Goal: Task Accomplishment & Management: Complete application form

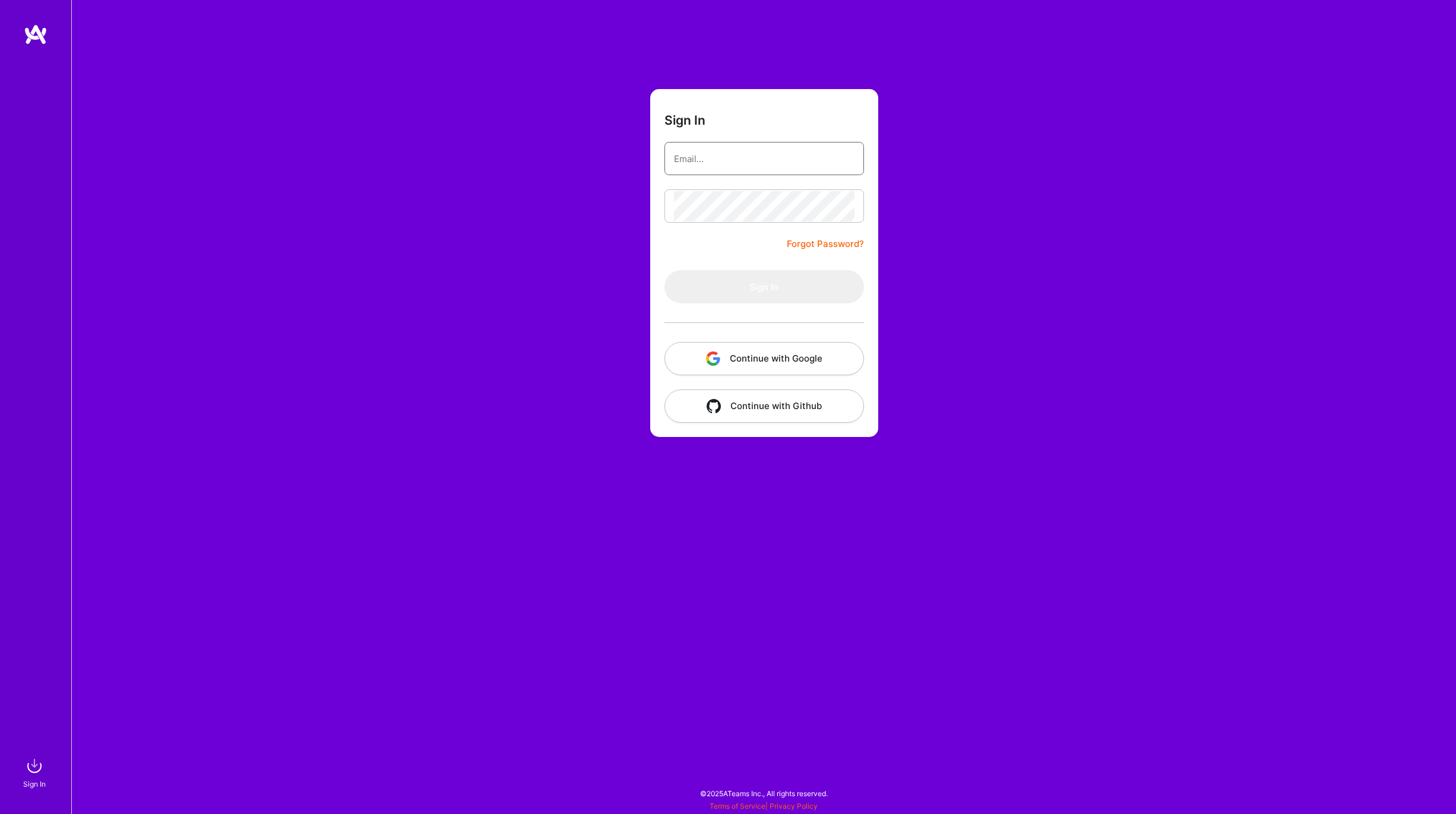
type input "[EMAIL_ADDRESS][DOMAIN_NAME]"
click at [754, 161] on input "[EMAIL_ADDRESS][DOMAIN_NAME]" at bounding box center [764, 158] width 180 height 30
click at [976, 203] on div "Sign In [EMAIL_ADDRESS][DOMAIN_NAME] Forgot Password? Sign In Continue with Goo…" at bounding box center [764, 407] width 1385 height 814
click at [756, 286] on button "Sign In" at bounding box center [764, 286] width 199 height 33
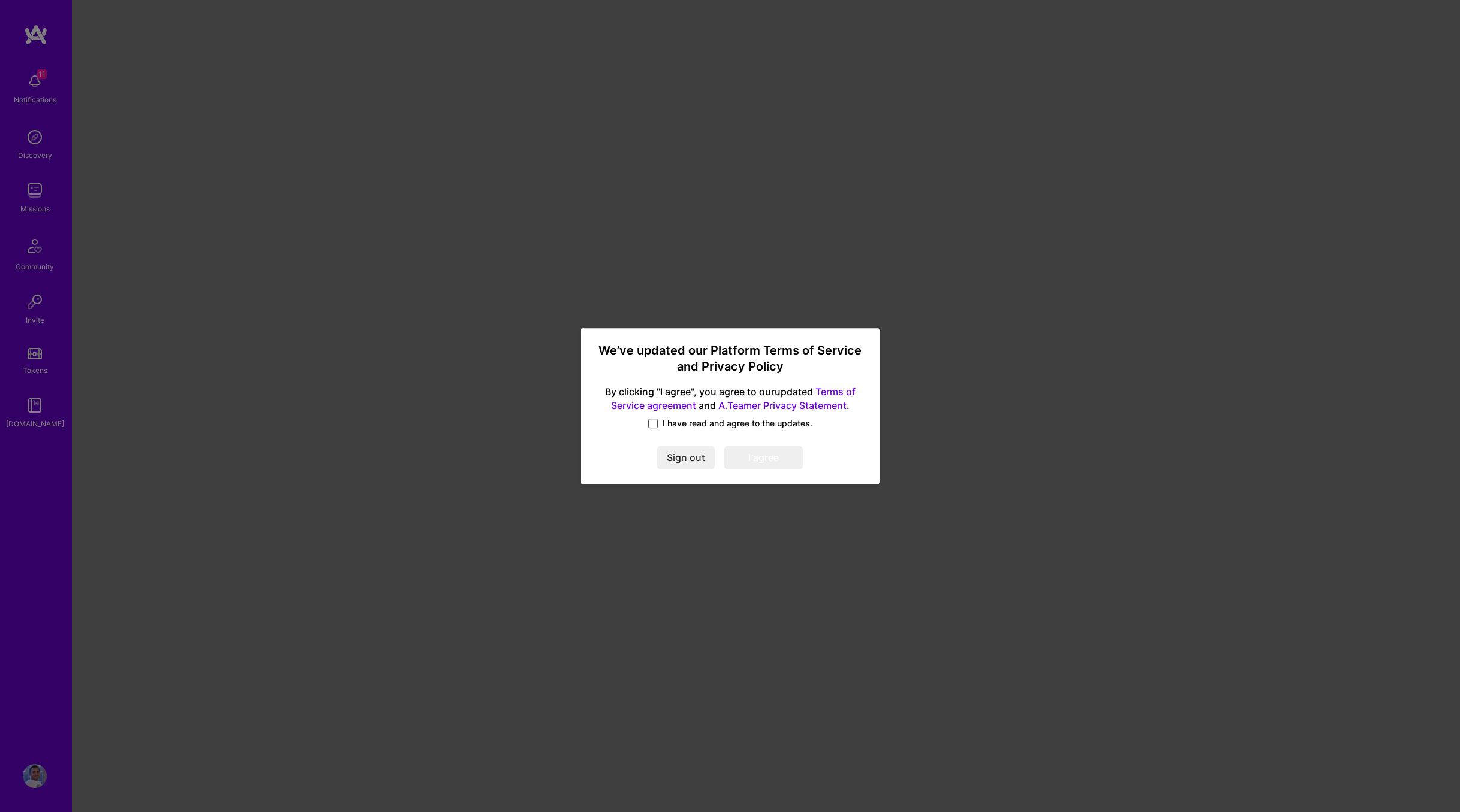
click at [654, 425] on span at bounding box center [653, 423] width 10 height 10
click at [0, 0] on input "I have read and agree to the updates." at bounding box center [0, 0] width 0 height 0
click at [771, 454] on button "I agree" at bounding box center [764, 457] width 78 height 24
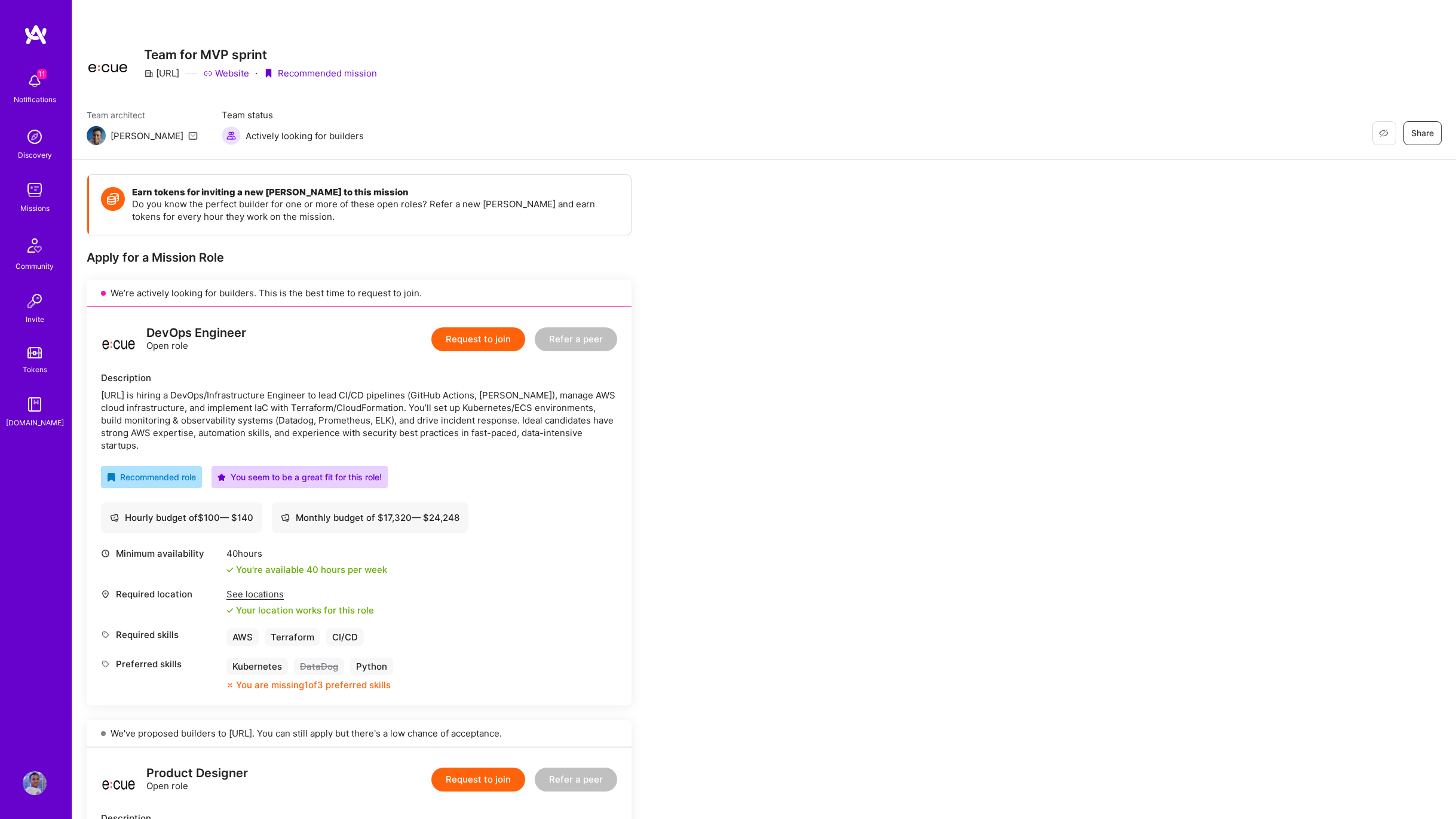
click at [494, 344] on button "Request to join" at bounding box center [478, 339] width 94 height 24
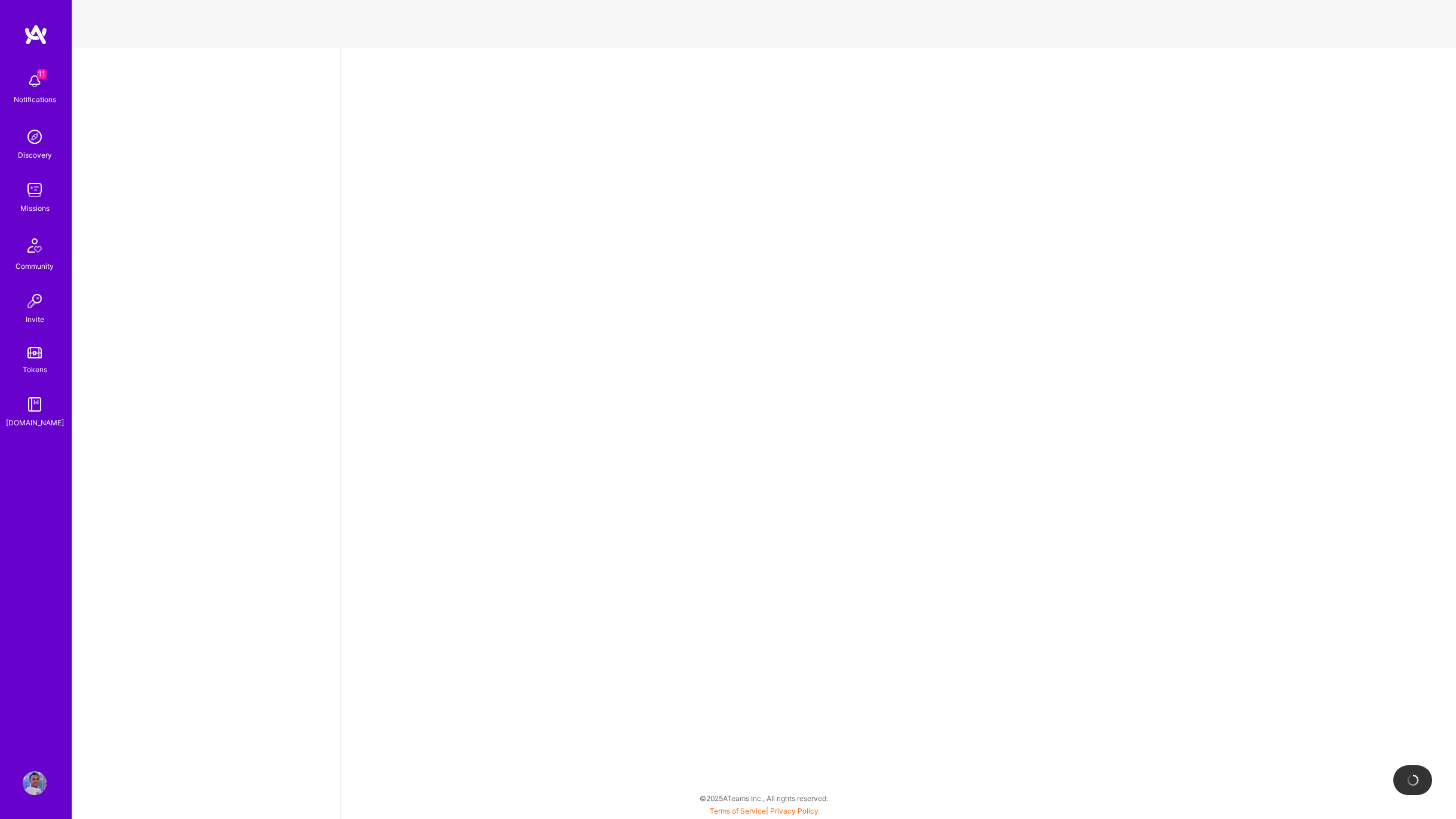
select select "US"
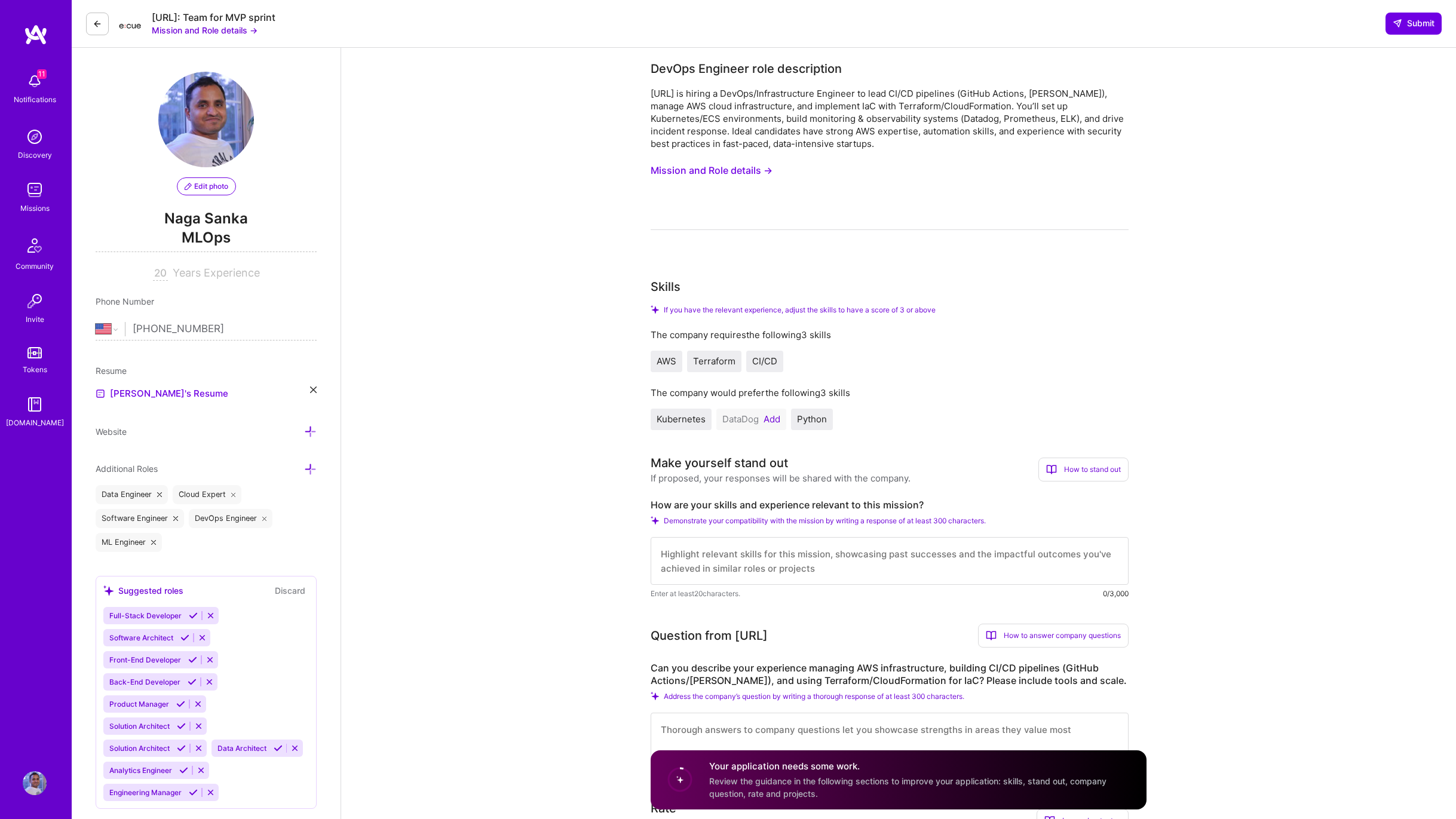
click at [35, 206] on div "Missions" at bounding box center [35, 208] width 29 height 13
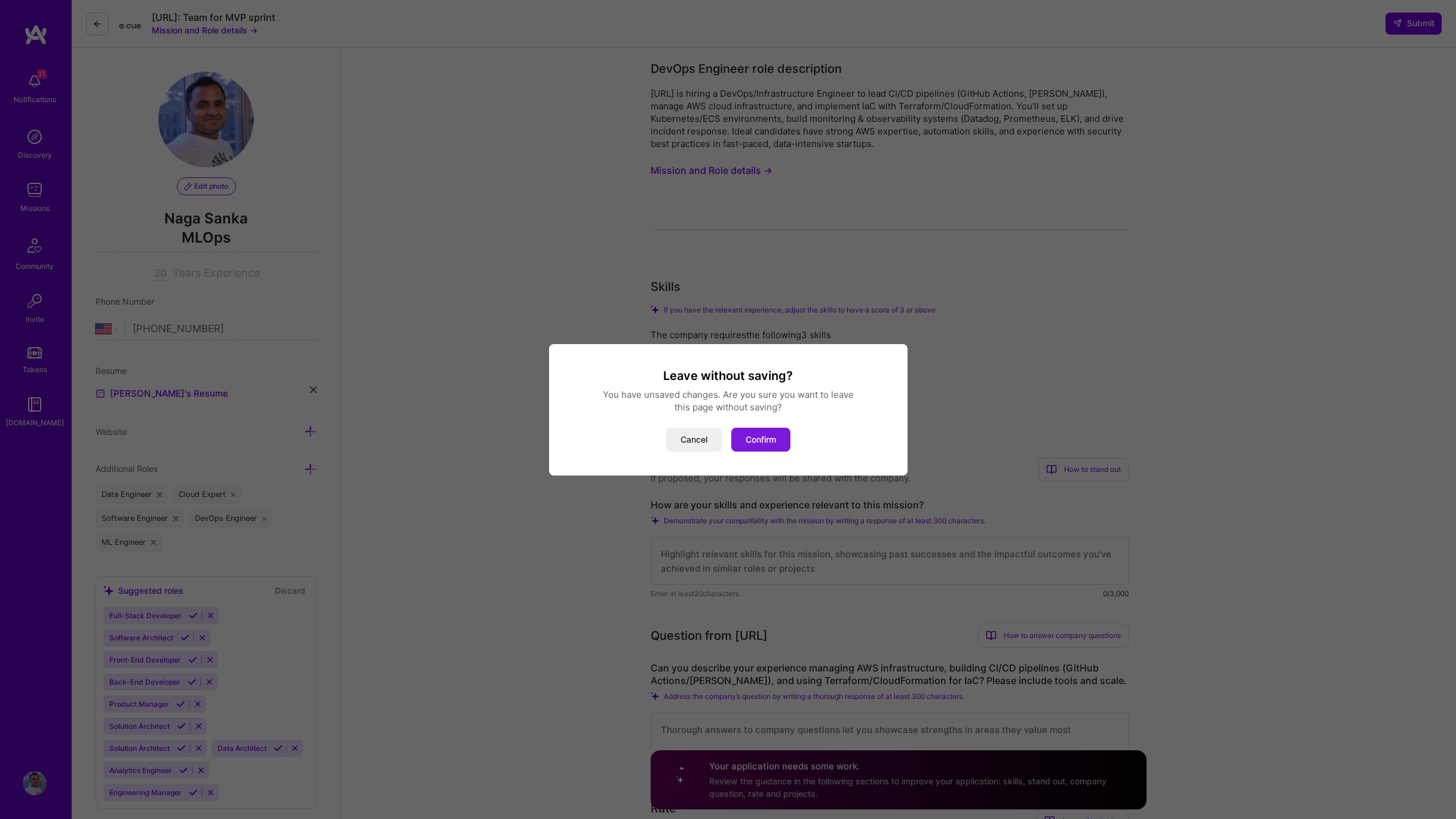
click at [760, 446] on button "Confirm" at bounding box center [761, 439] width 59 height 24
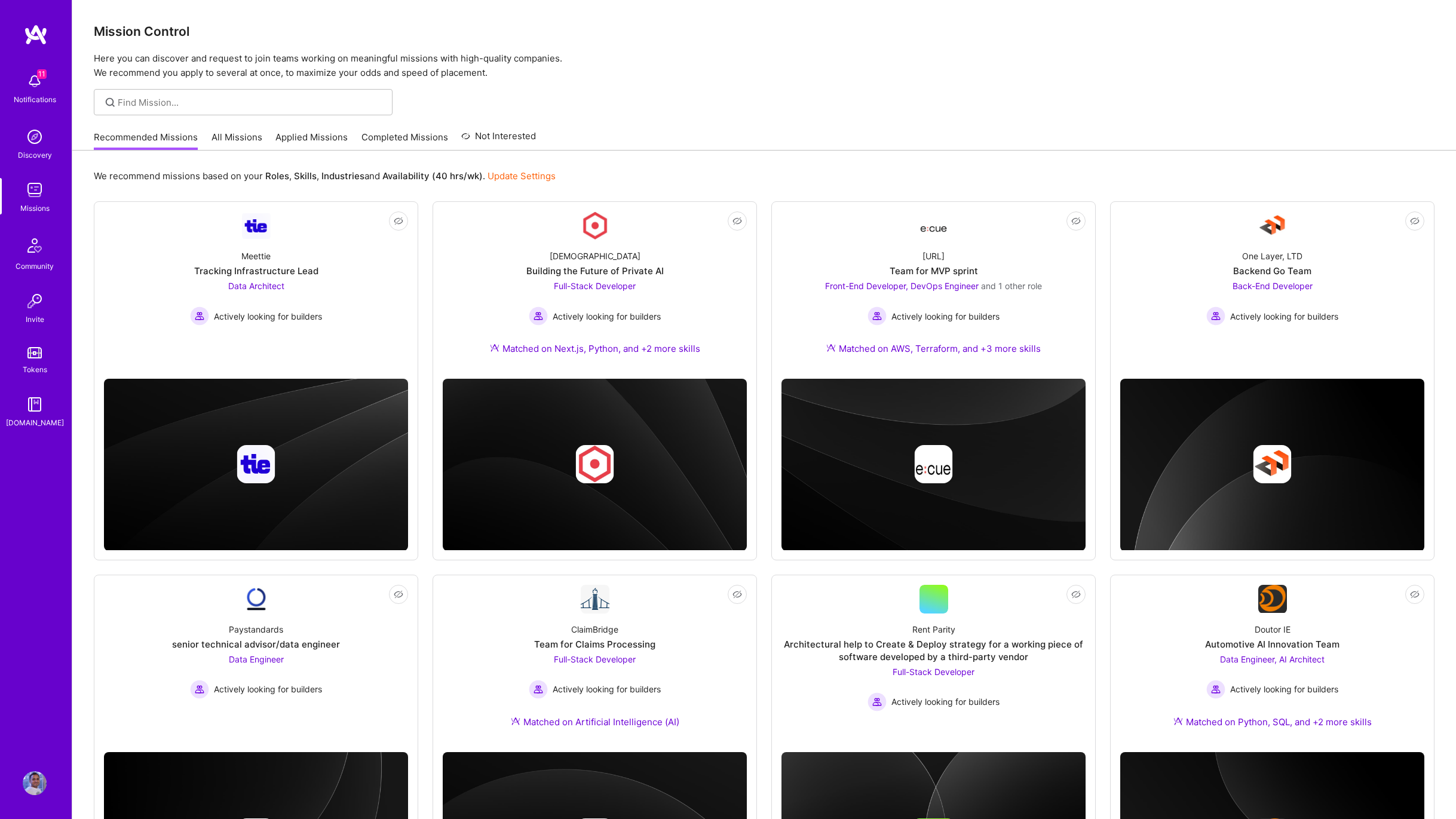
click at [324, 137] on link "Applied Missions" at bounding box center [312, 140] width 72 height 20
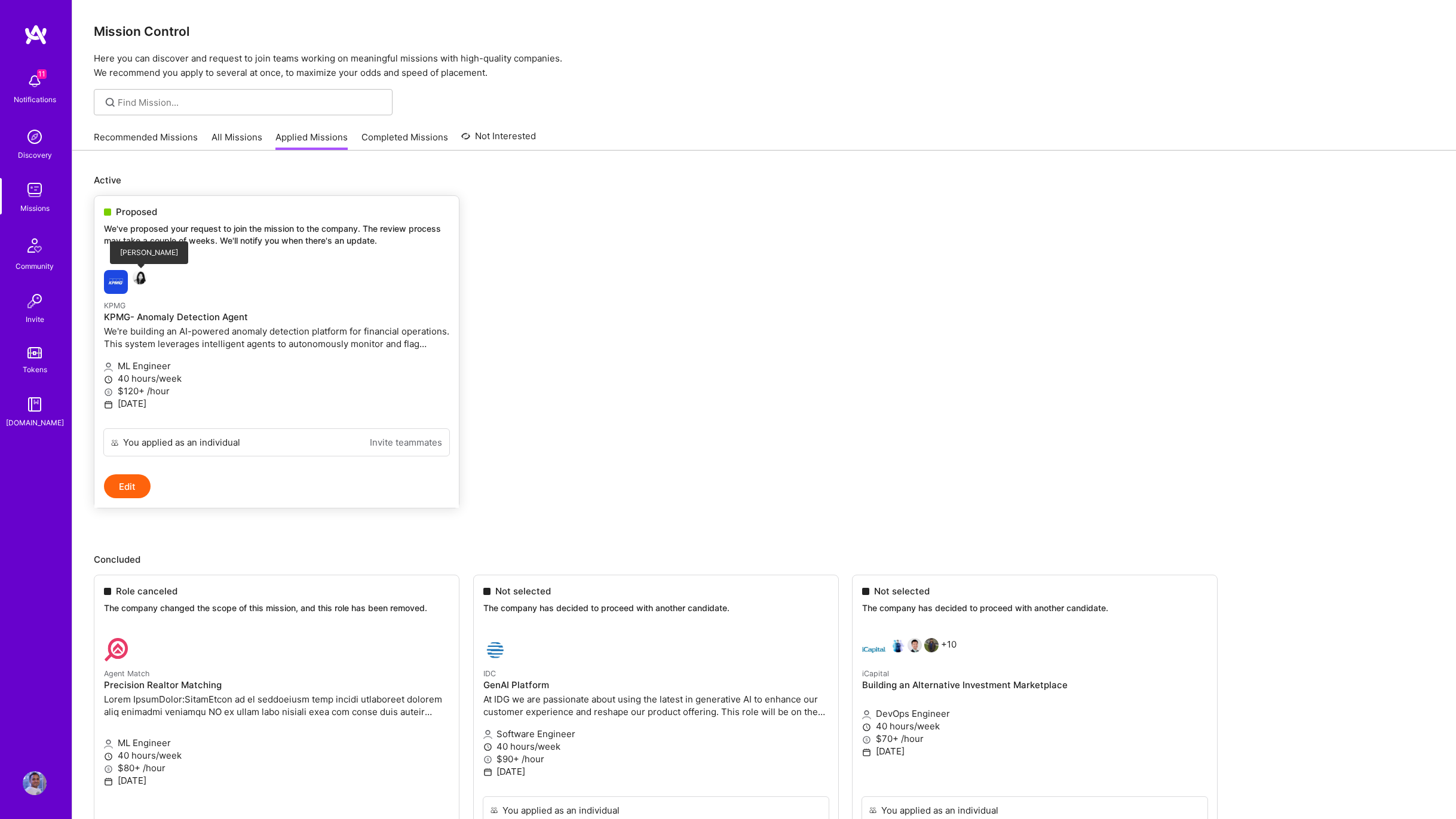
click at [143, 279] on img at bounding box center [139, 276] width 14 height 14
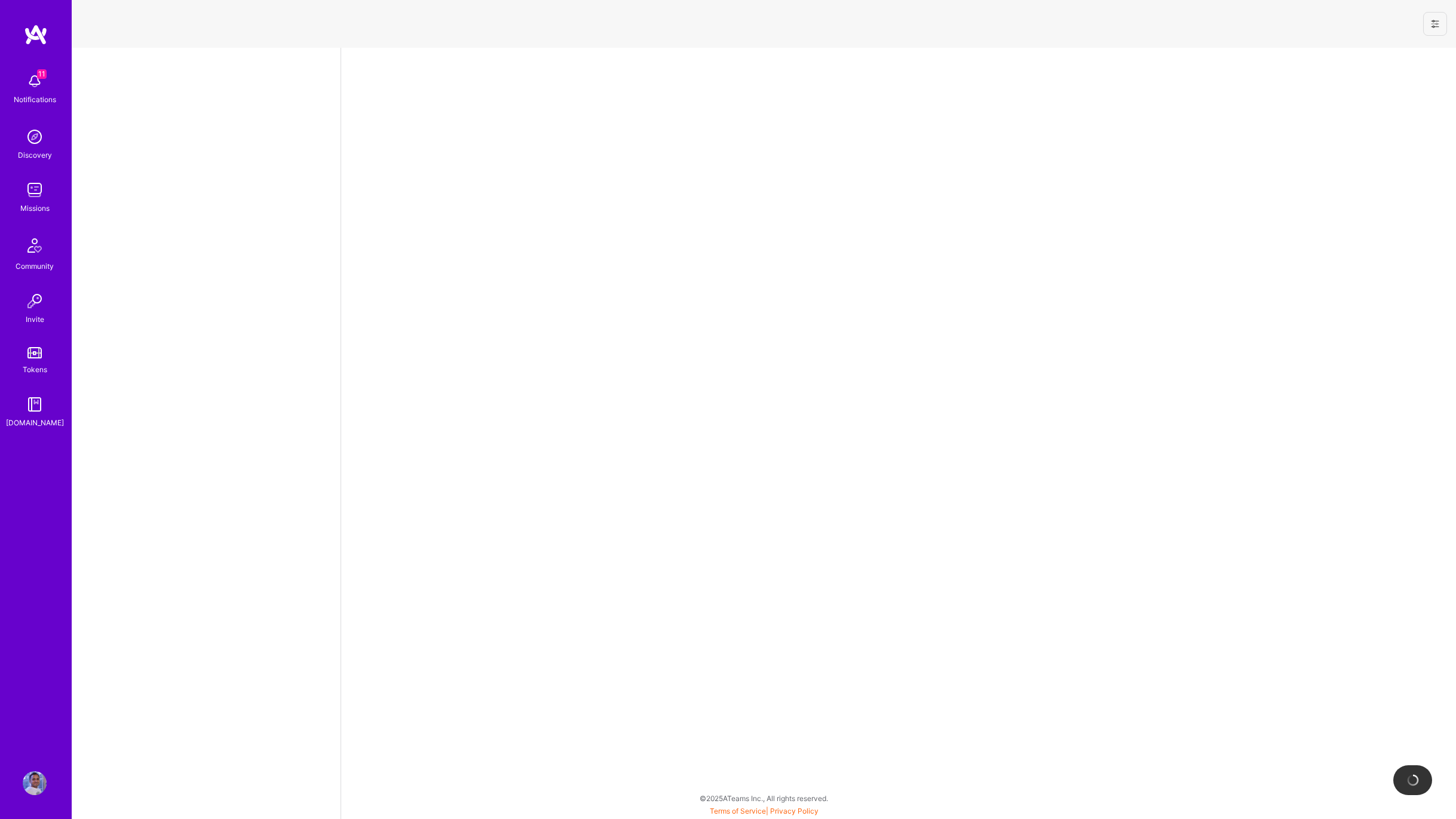
select select "US"
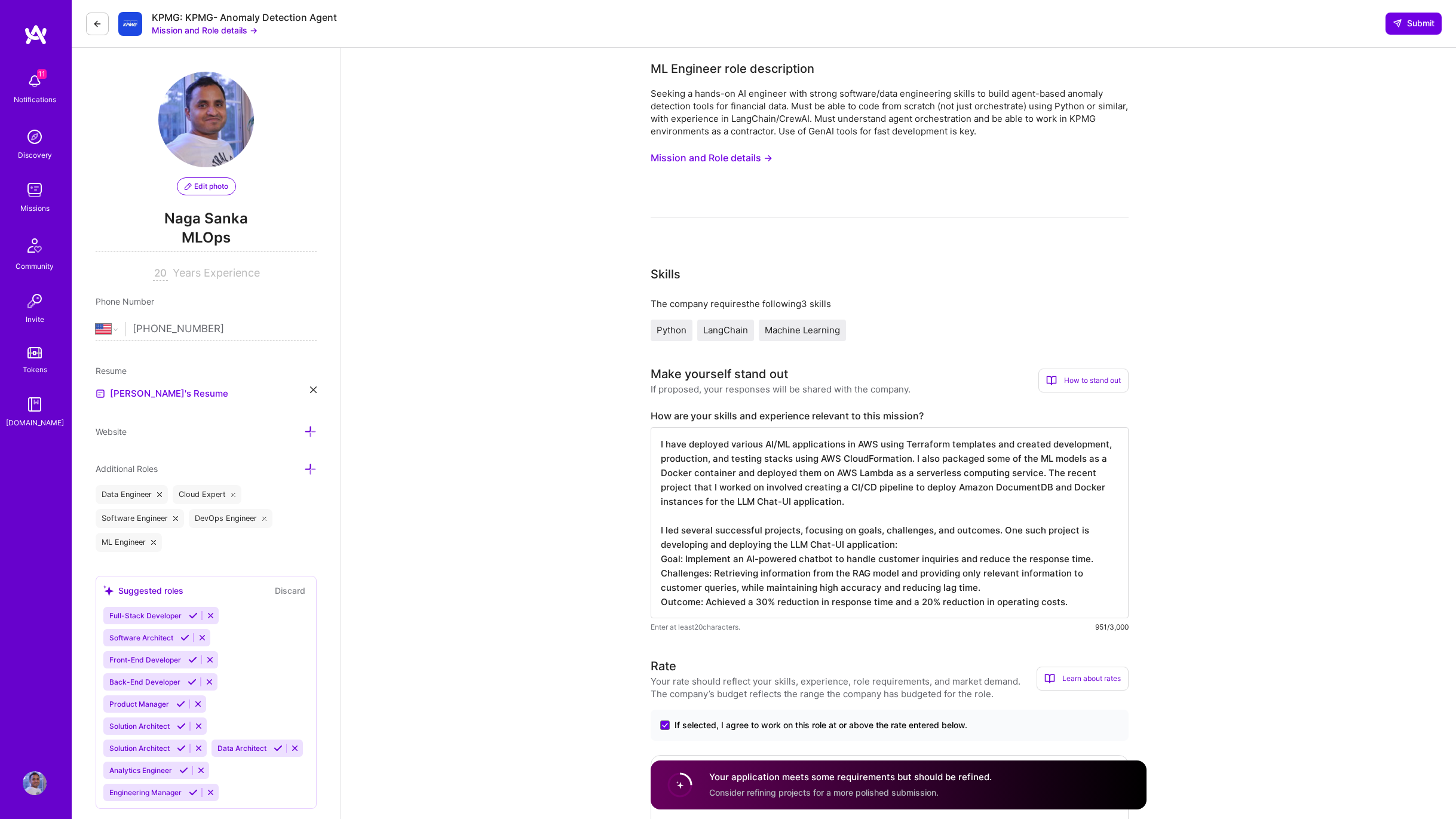
click at [36, 194] on img at bounding box center [35, 190] width 24 height 24
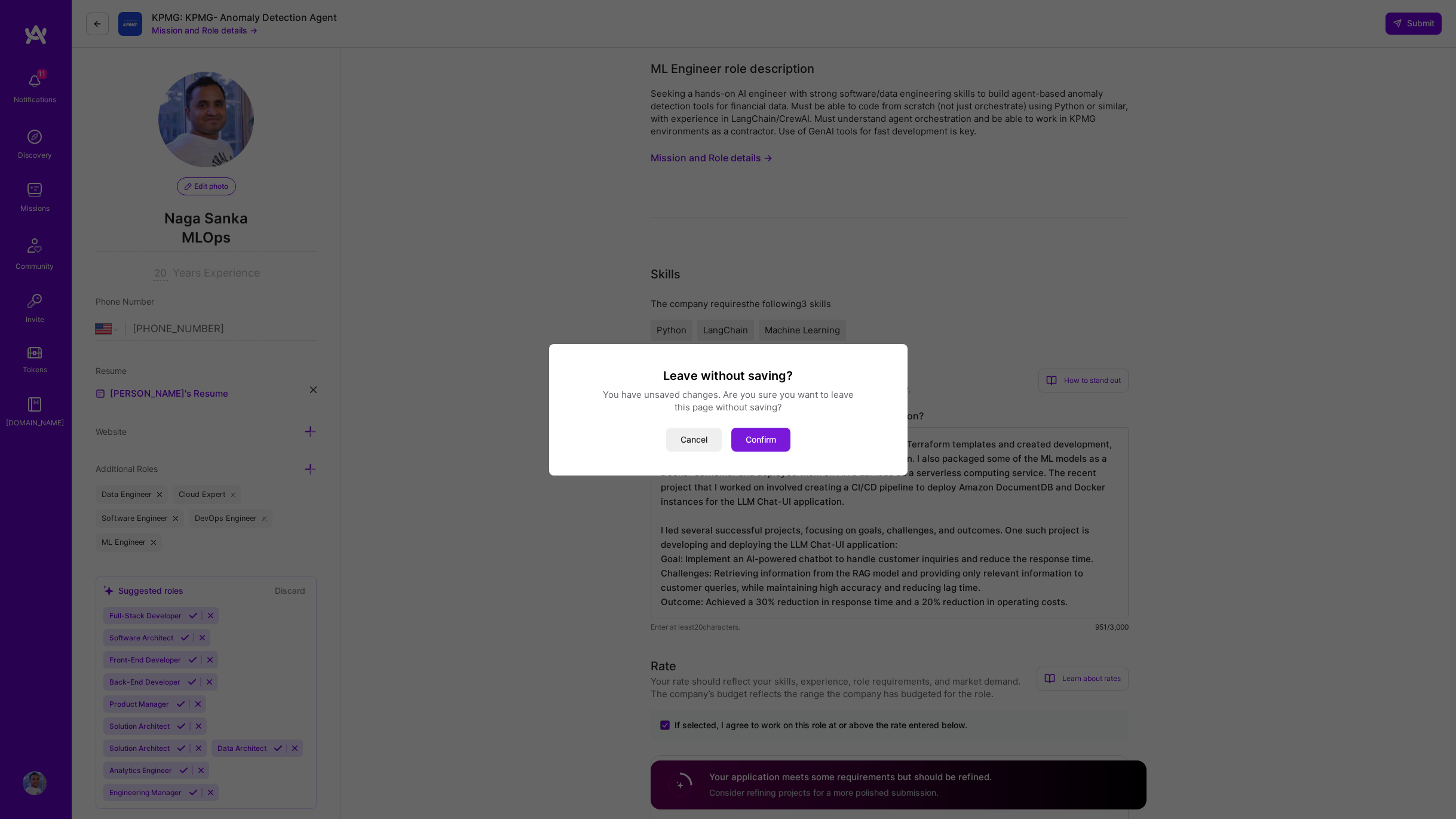
click at [777, 437] on button "Confirm" at bounding box center [761, 439] width 59 height 24
